Goal: Navigation & Orientation: Find specific page/section

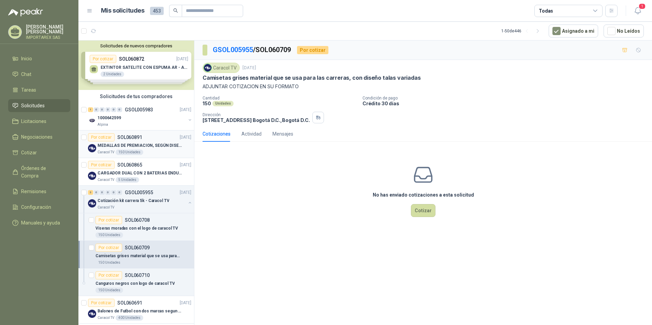
click at [154, 136] on div "Por cotizar SOL060891 [DATE]" at bounding box center [139, 137] width 103 height 8
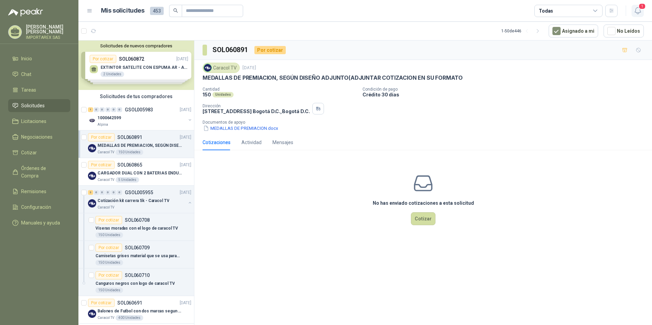
click at [632, 8] on button "1" at bounding box center [638, 11] width 12 height 12
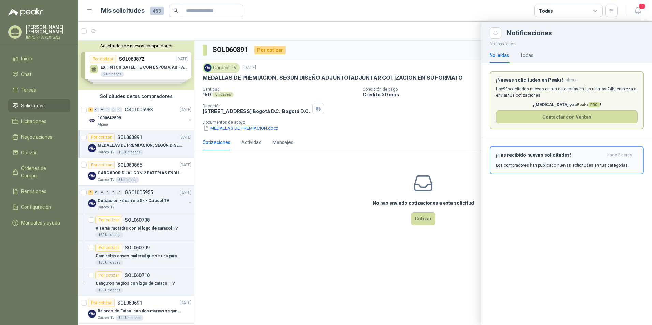
click at [499, 152] on button "¡Has recibido nuevas solicitudes! hace 2 horas Los compradores han publicado nu…" at bounding box center [567, 160] width 154 height 28
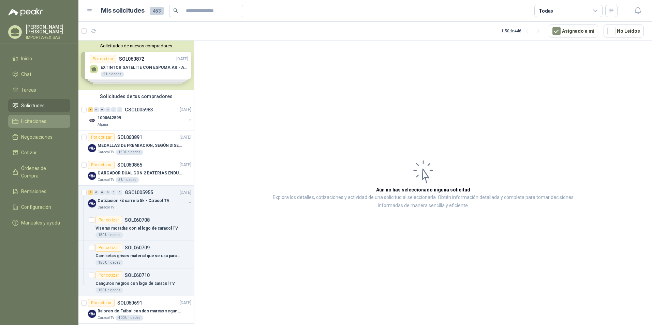
click at [33, 121] on span "Licitaciones" at bounding box center [33, 122] width 25 height 8
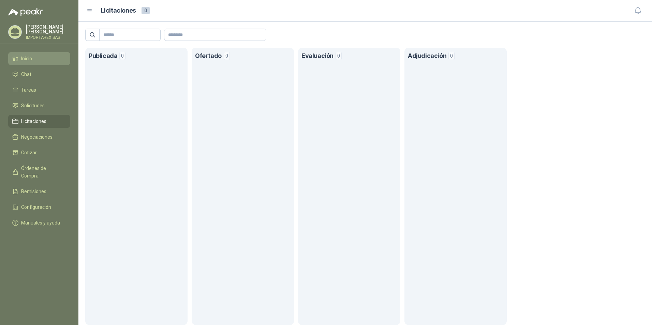
click at [46, 62] on li "Inicio" at bounding box center [39, 59] width 54 height 8
